Goal: Complete application form: Complete application form

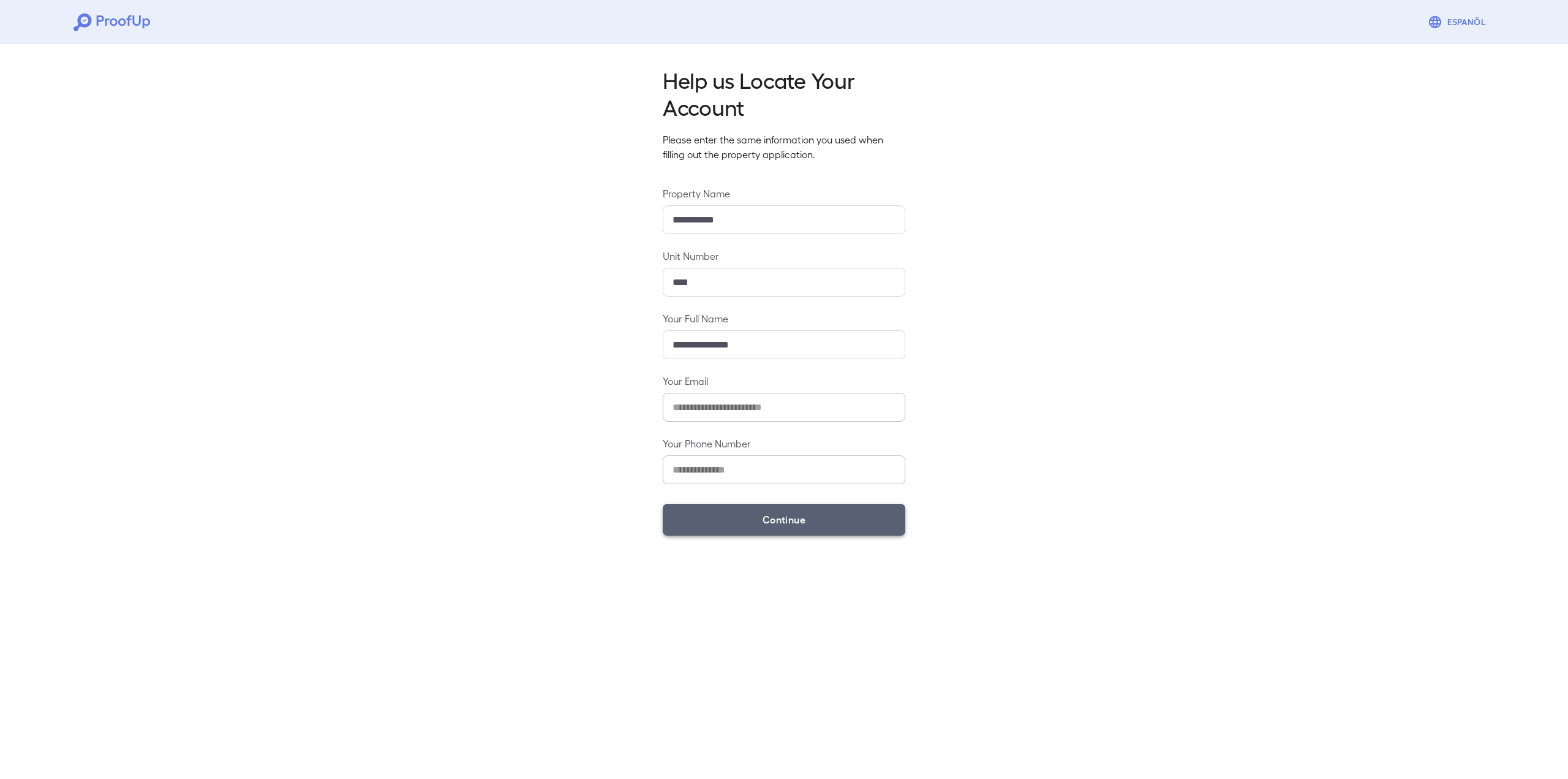
click at [776, 520] on button "Continue" at bounding box center [784, 519] width 242 height 32
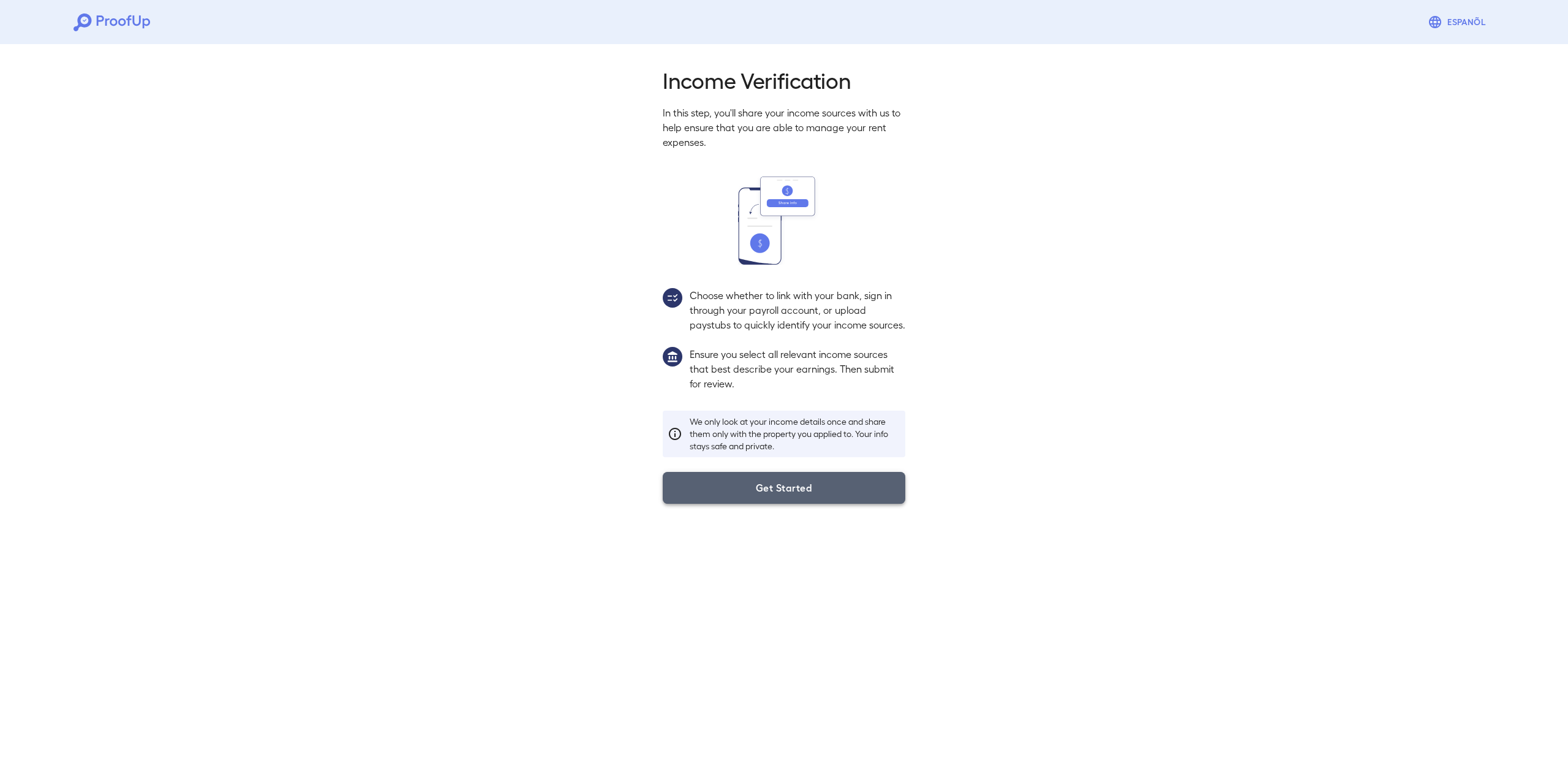
click at [792, 504] on button "Get Started" at bounding box center [784, 487] width 242 height 32
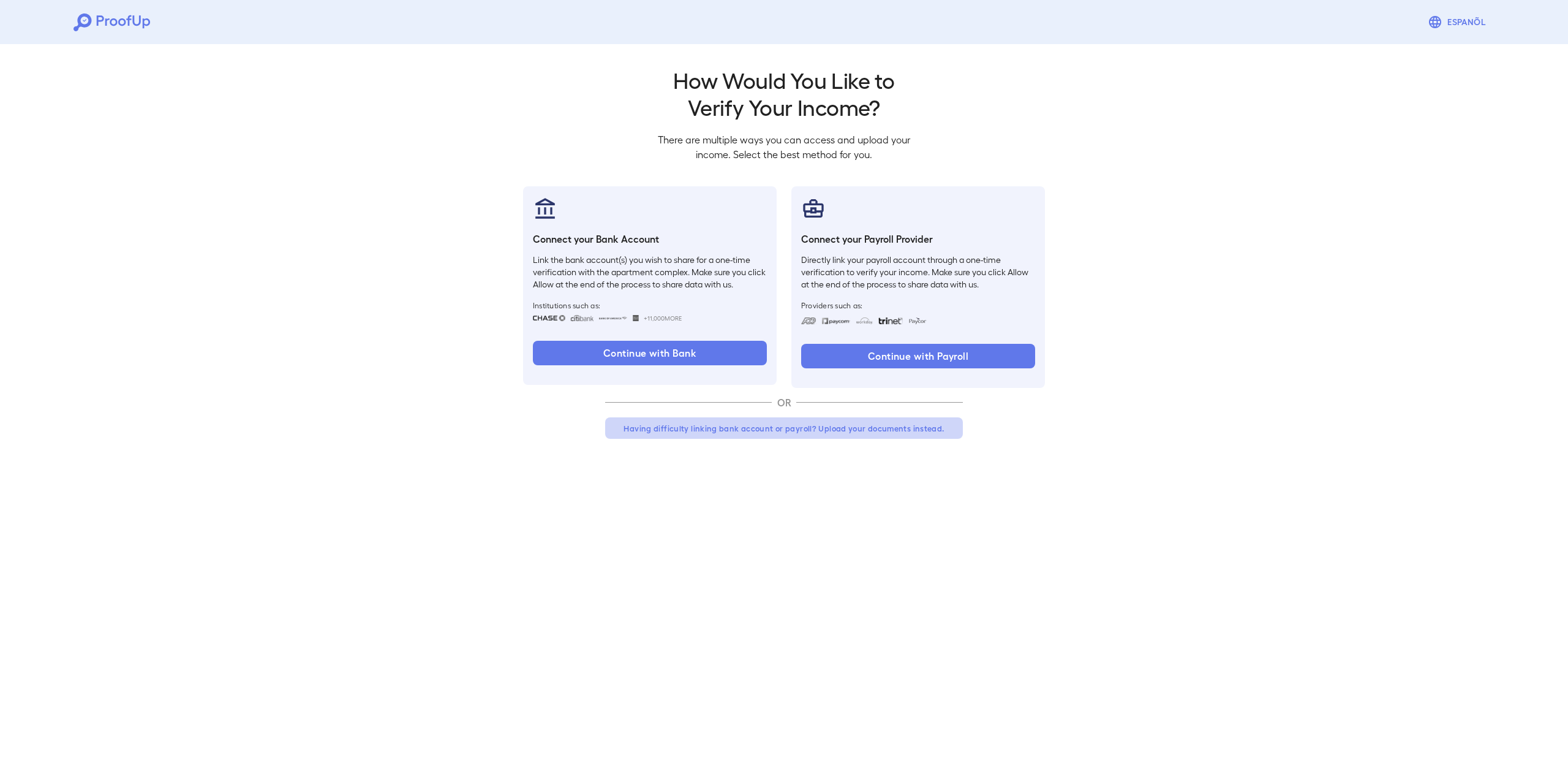
click at [728, 427] on button "Having difficulty linking bank account or payroll? Upload your documents instea…" at bounding box center [784, 429] width 357 height 22
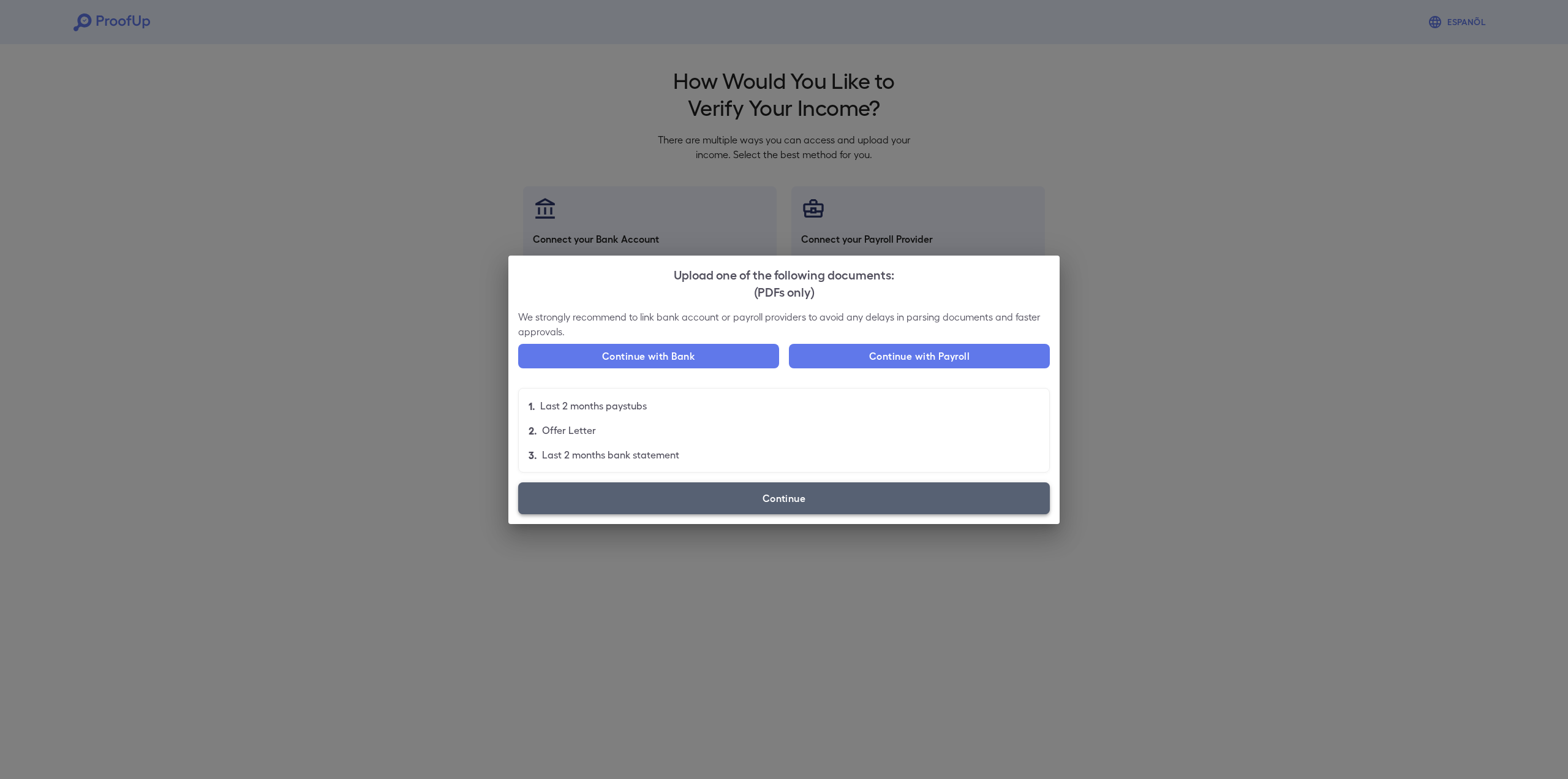
click at [786, 501] on label "Continue" at bounding box center [783, 498] width 531 height 32
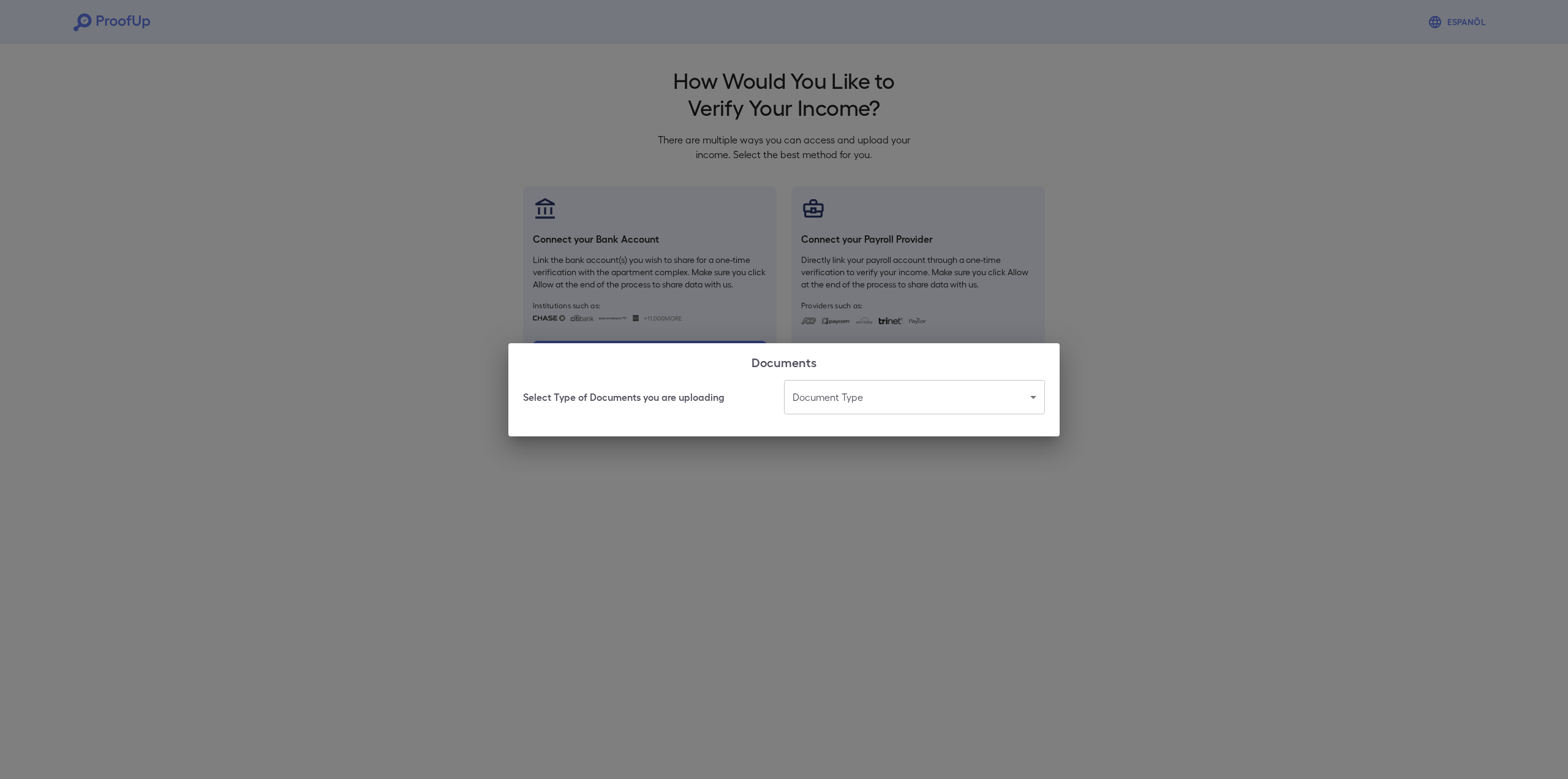
click at [1037, 397] on body "Espanõl Go back How Would You Like to Verify Your Income? There are multiple wa…" at bounding box center [784, 234] width 1568 height 468
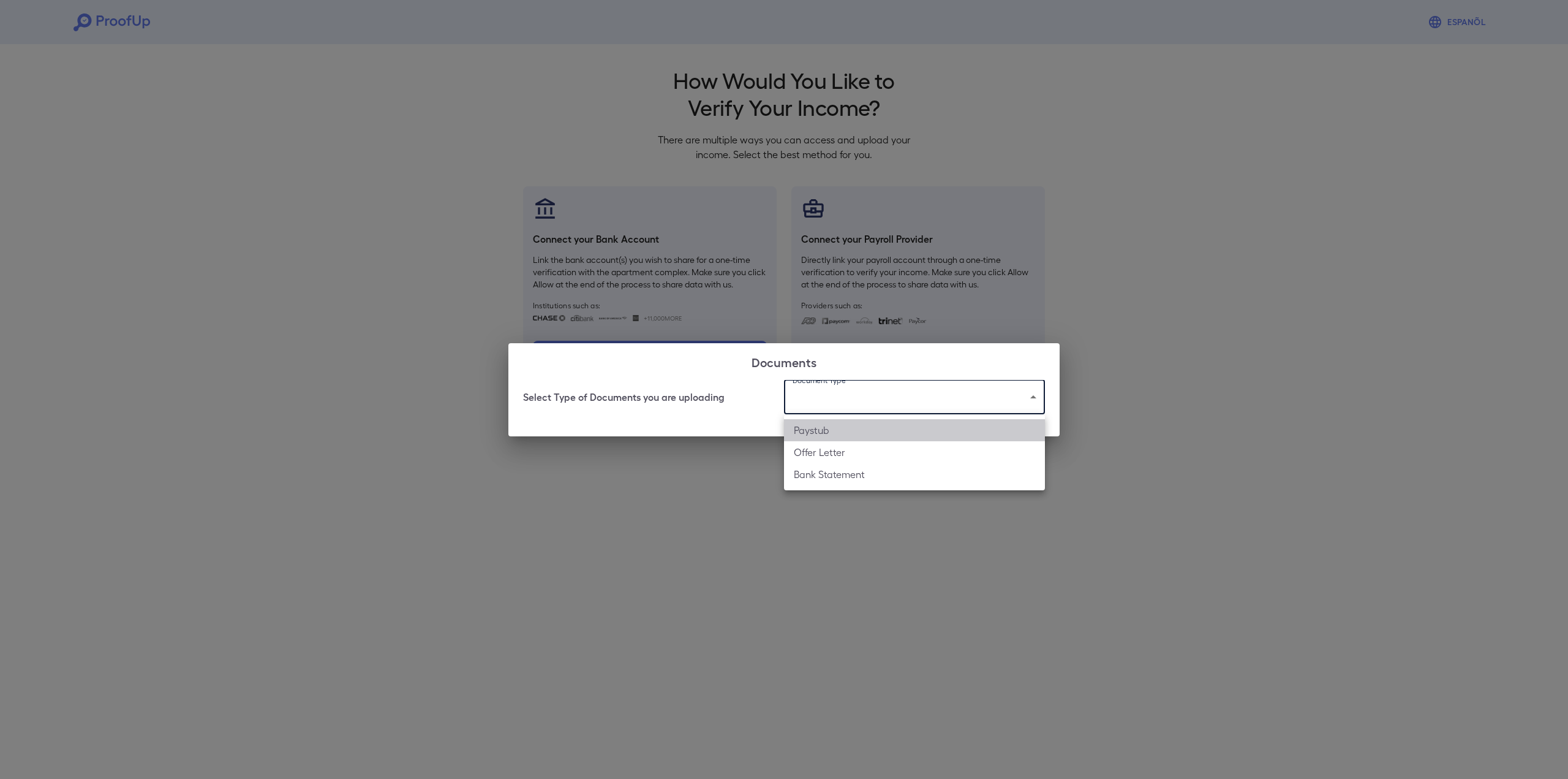
click at [815, 429] on li "Paystub" at bounding box center [914, 431] width 261 height 22
type input "*******"
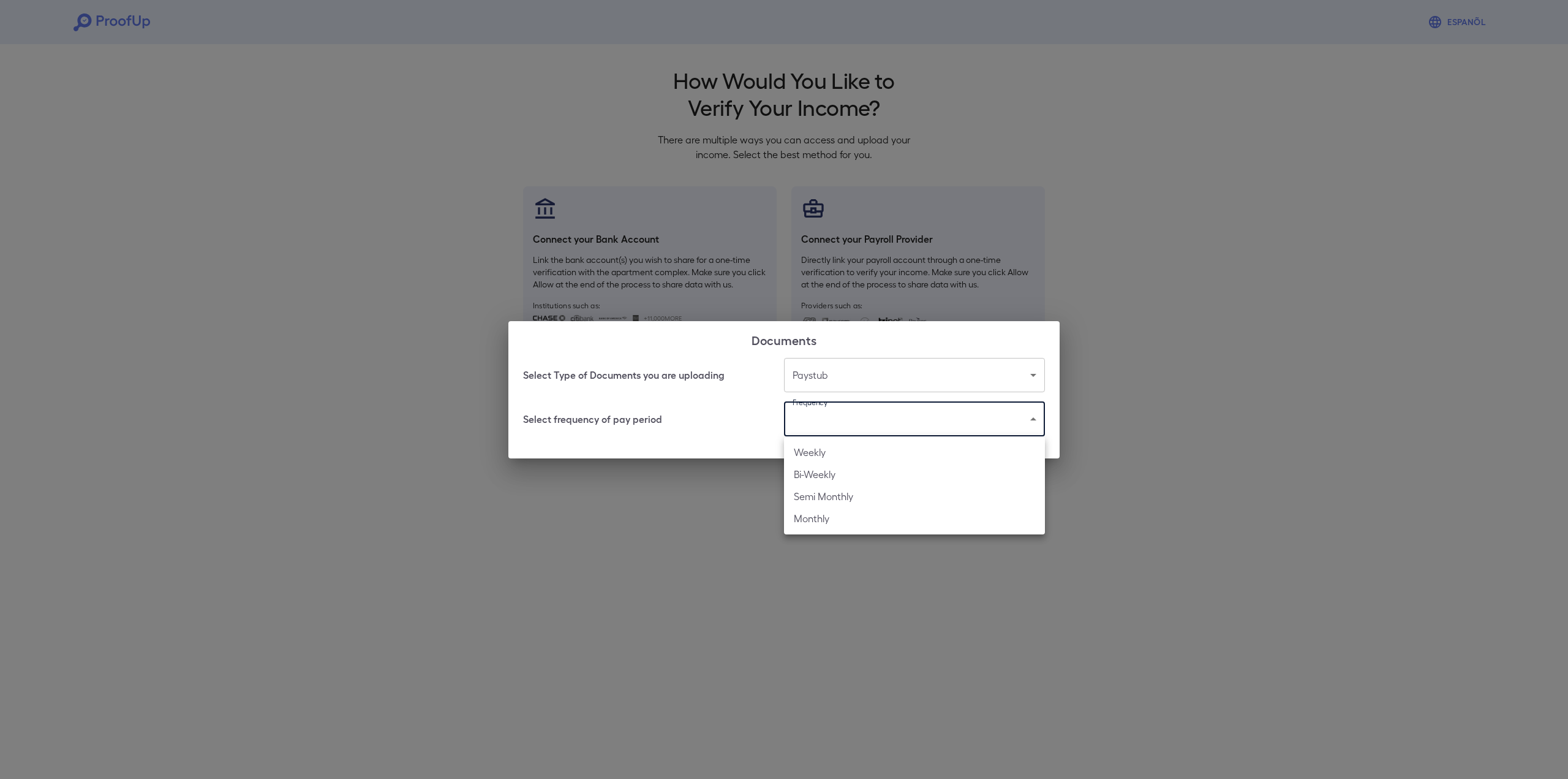
click at [813, 427] on body "Espanõl Go back How Would You Like to Verify Your Income? There are multiple wa…" at bounding box center [784, 234] width 1568 height 468
click at [815, 473] on li "Bi-Weekly" at bounding box center [914, 474] width 261 height 22
type input "*********"
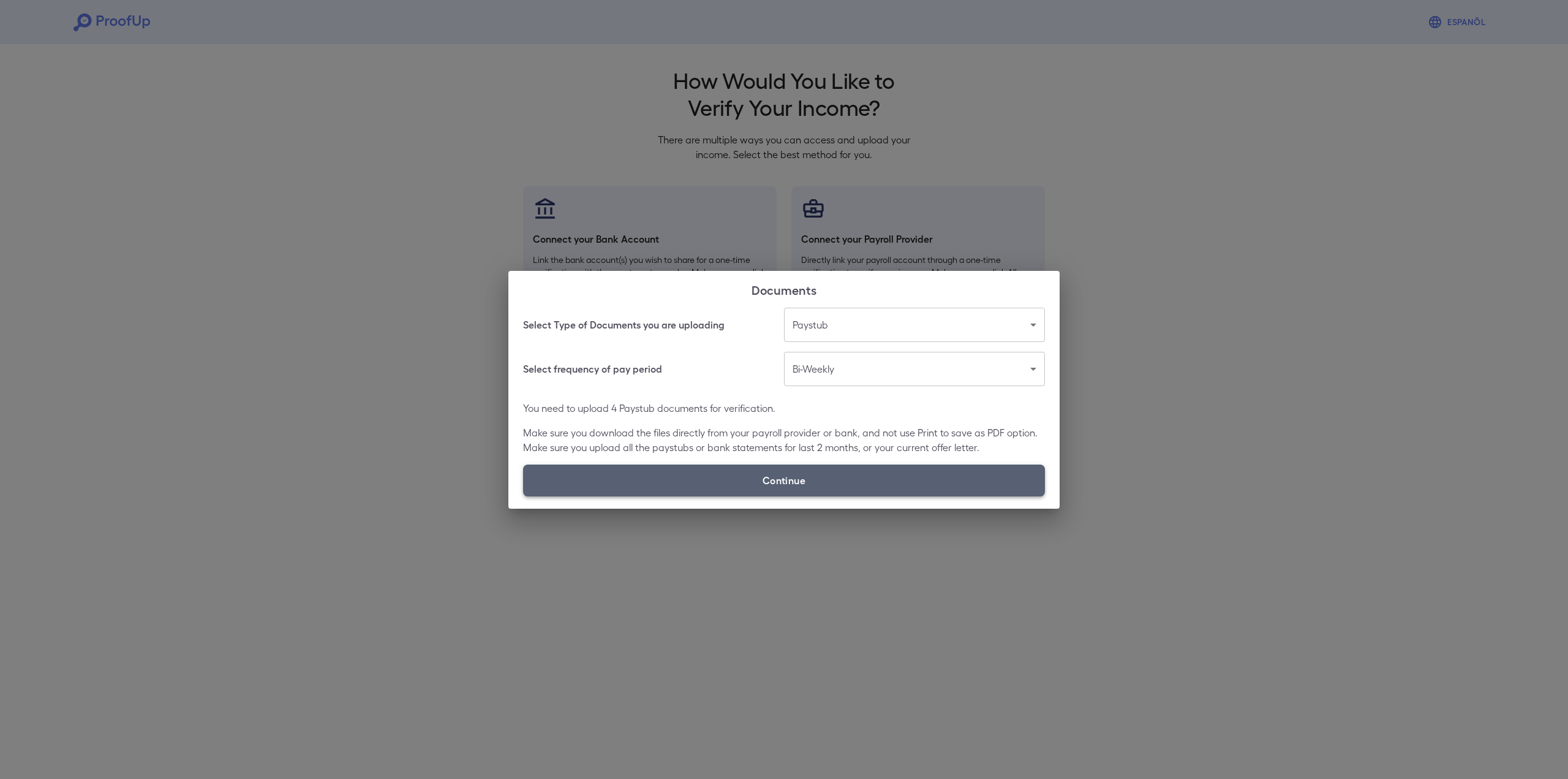
click at [790, 484] on label "Continue" at bounding box center [784, 480] width 521 height 32
click at [523, 496] on input "Continue" at bounding box center [523, 496] width 1 height 1
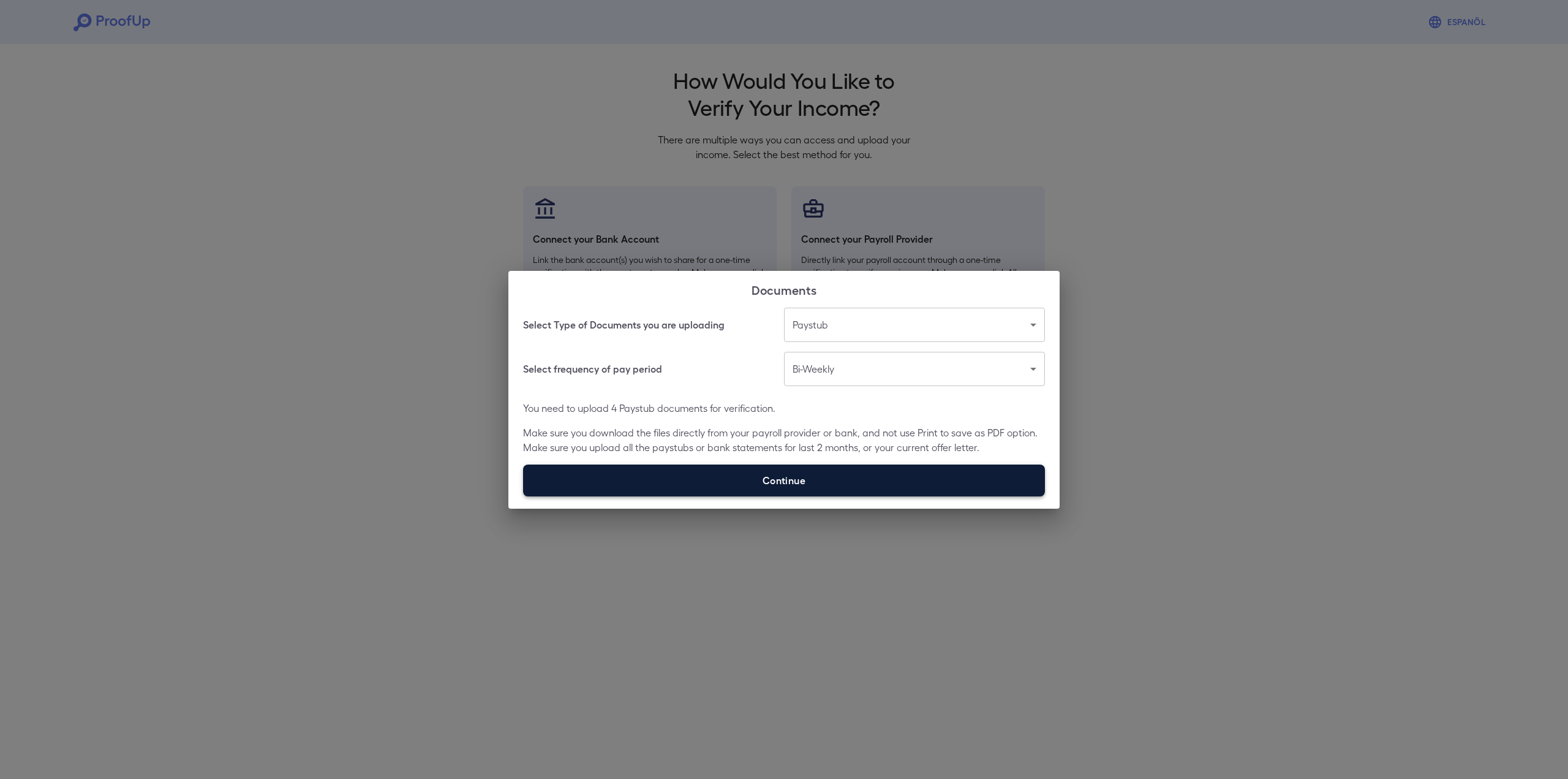
type input "**********"
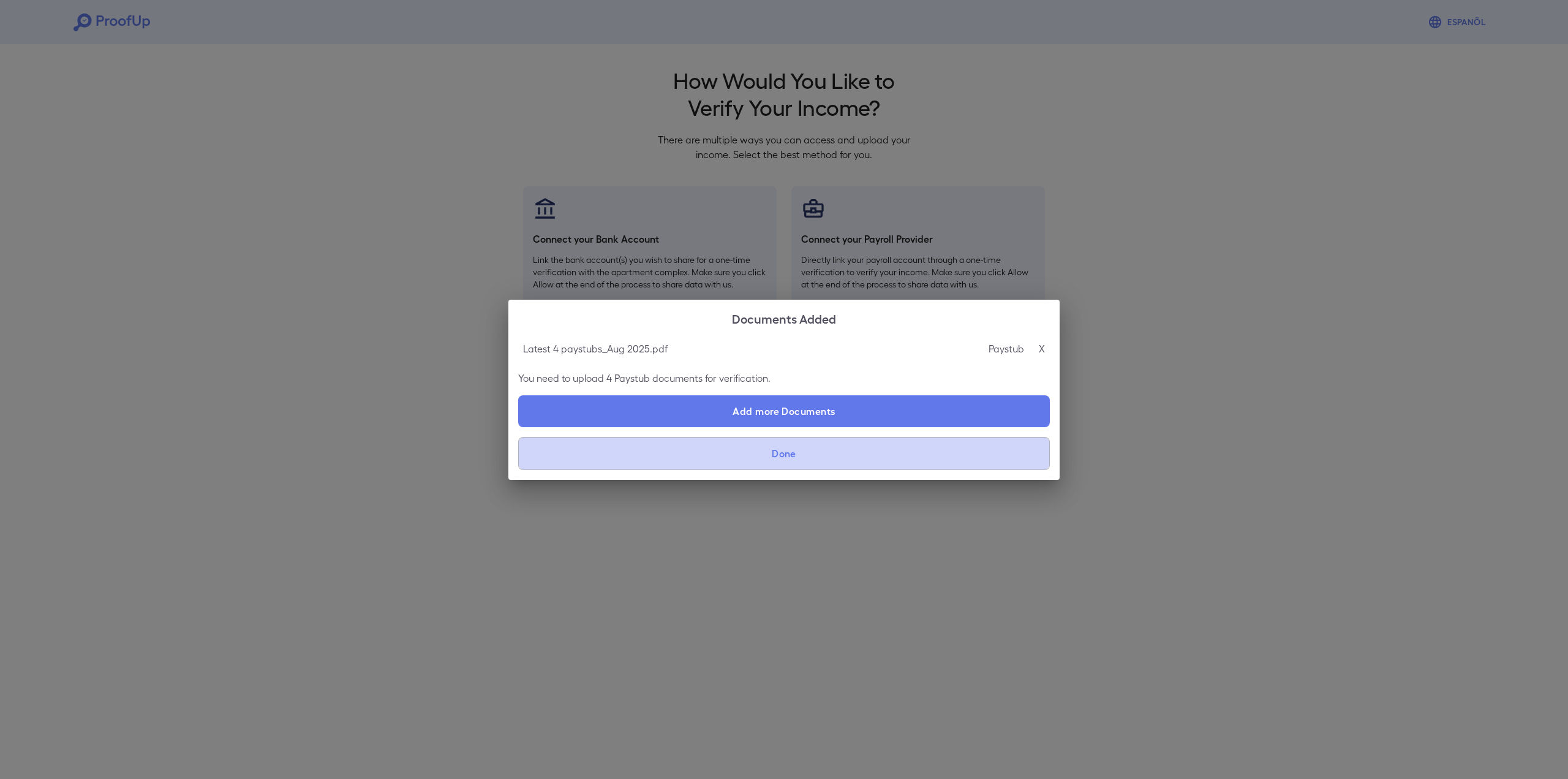
click at [783, 457] on button "Done" at bounding box center [783, 453] width 531 height 33
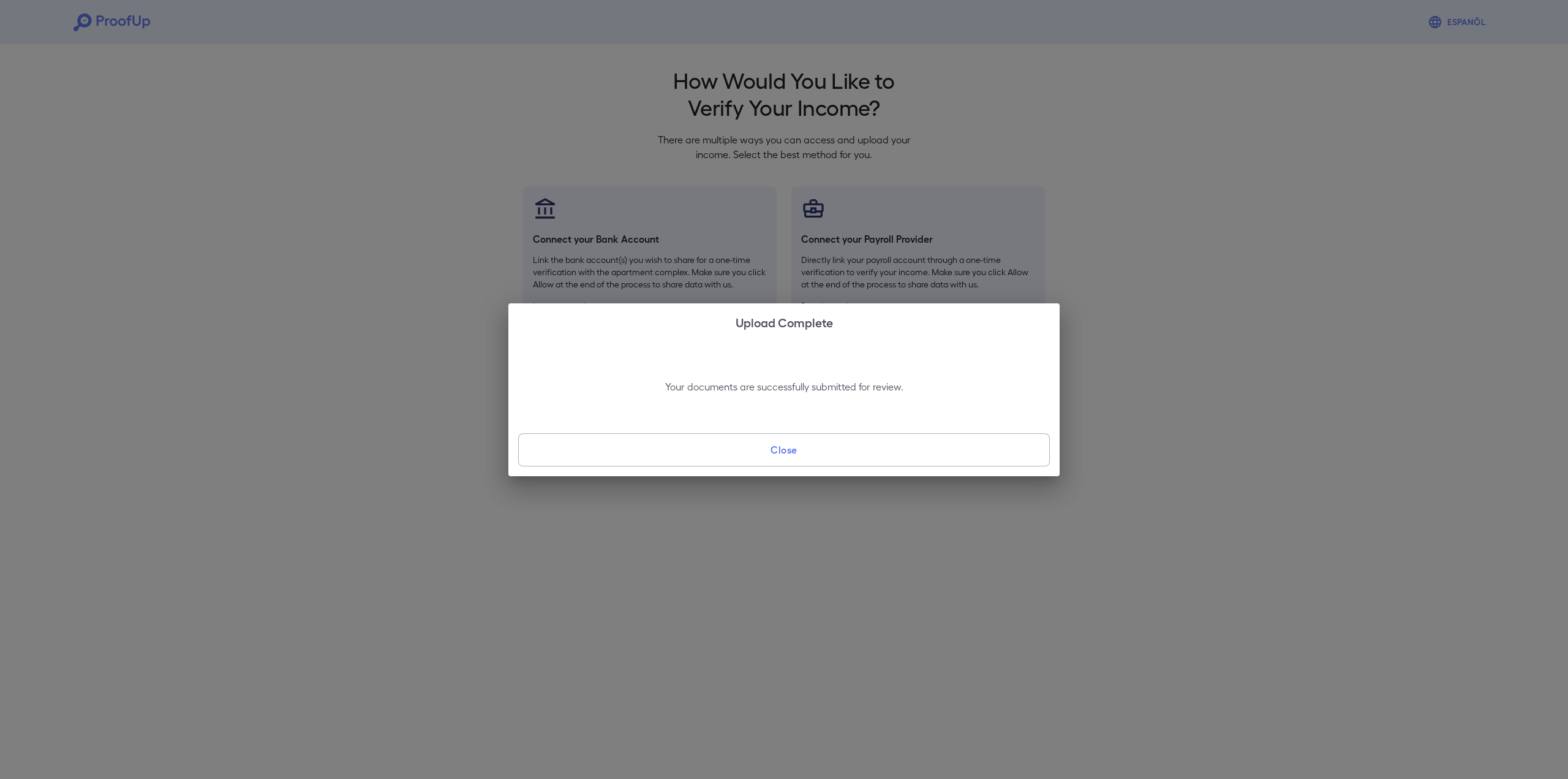
click at [788, 452] on button "Close" at bounding box center [783, 450] width 531 height 33
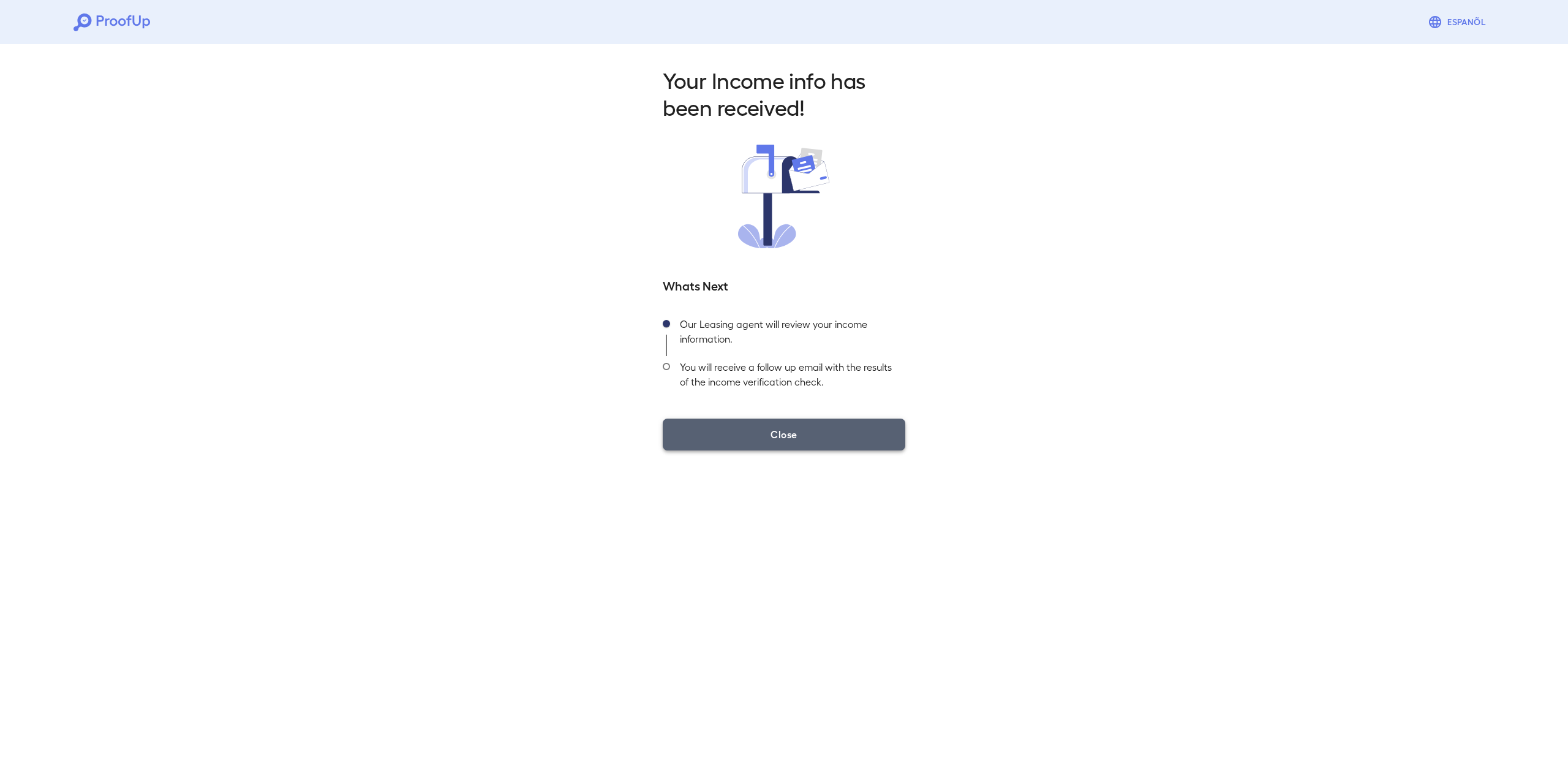
click at [776, 440] on button "Close" at bounding box center [784, 434] width 242 height 32
click at [781, 433] on button "Close" at bounding box center [784, 434] width 242 height 32
click at [667, 368] on span at bounding box center [666, 367] width 7 height 7
click at [785, 438] on button "Close" at bounding box center [784, 434] width 242 height 32
click at [738, 341] on div "Our Leasing agent will review your income information." at bounding box center [788, 334] width 235 height 43
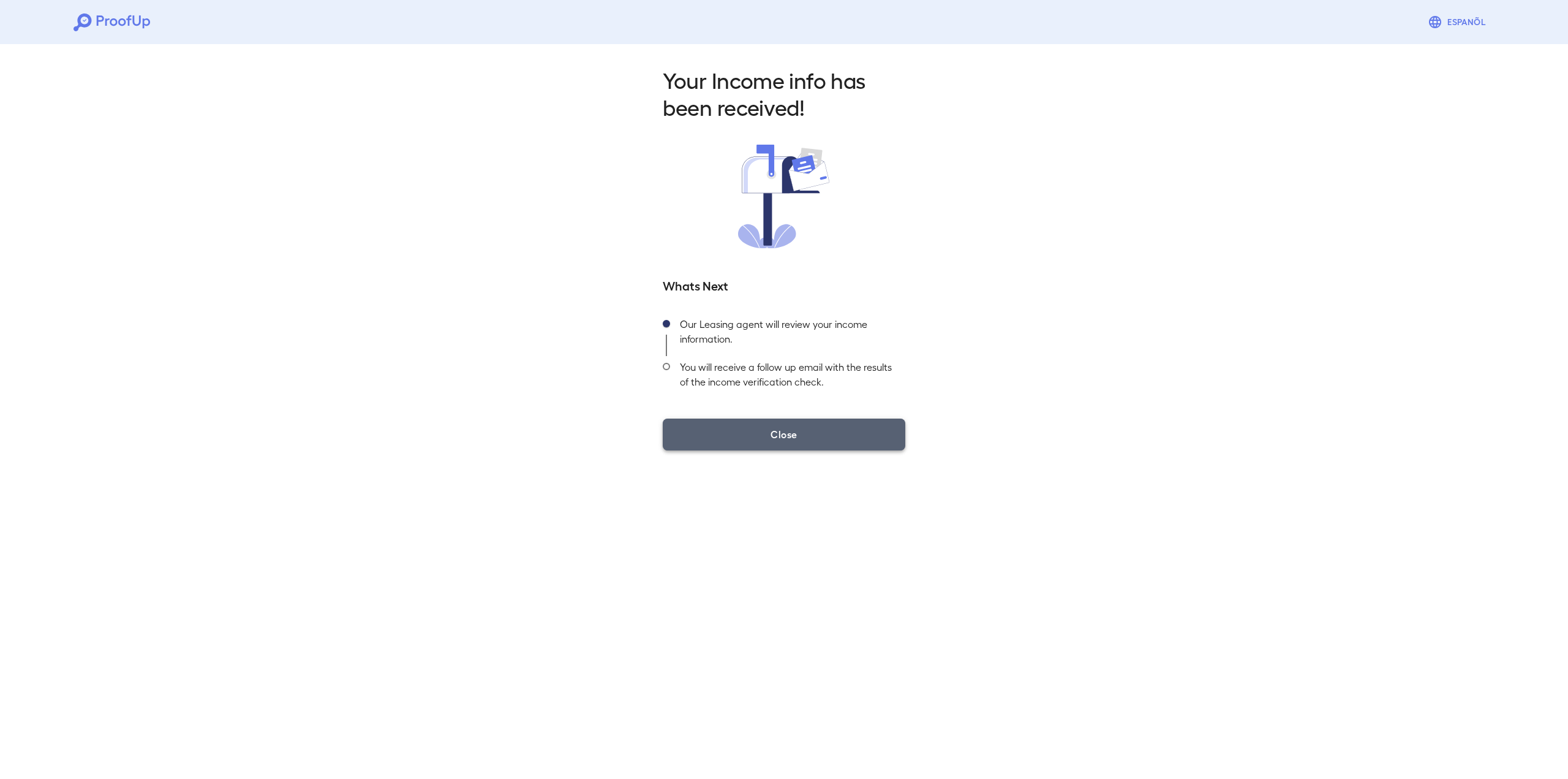
click at [783, 433] on button "Close" at bounding box center [784, 434] width 242 height 32
click at [792, 436] on button "Close" at bounding box center [784, 434] width 242 height 32
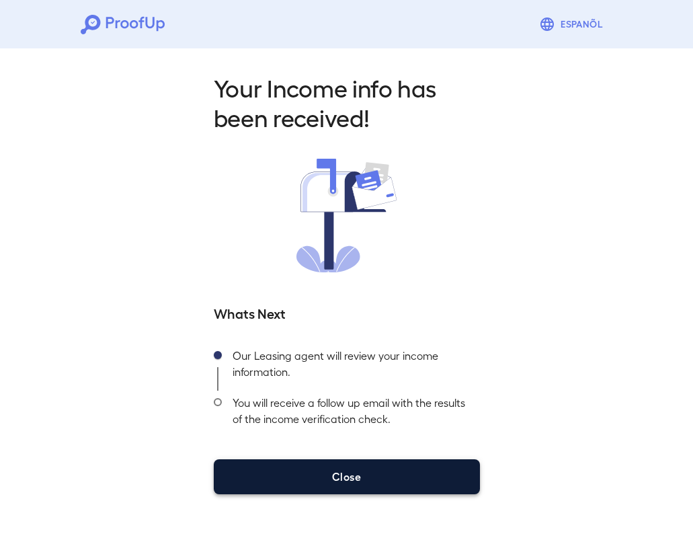
click at [351, 474] on button "Close" at bounding box center [347, 476] width 266 height 35
